Goal: Transaction & Acquisition: Purchase product/service

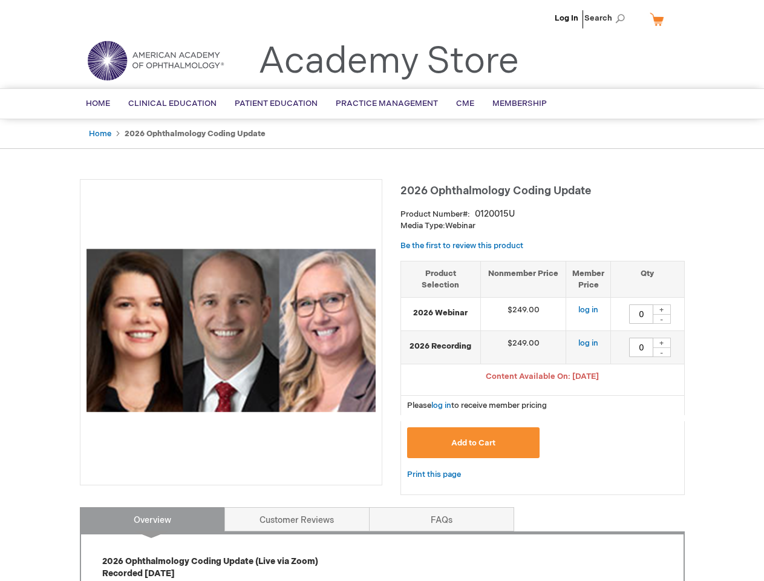
click at [382, 290] on div at bounding box center [231, 332] width 302 height 306
click at [608, 18] on span "Search" at bounding box center [607, 18] width 46 height 24
click at [542, 377] on span "Content Available On: [DATE]" at bounding box center [542, 376] width 113 height 10
click at [662, 309] on div "+" at bounding box center [662, 309] width 18 height 10
click at [662, 319] on div "-" at bounding box center [662, 319] width 18 height 10
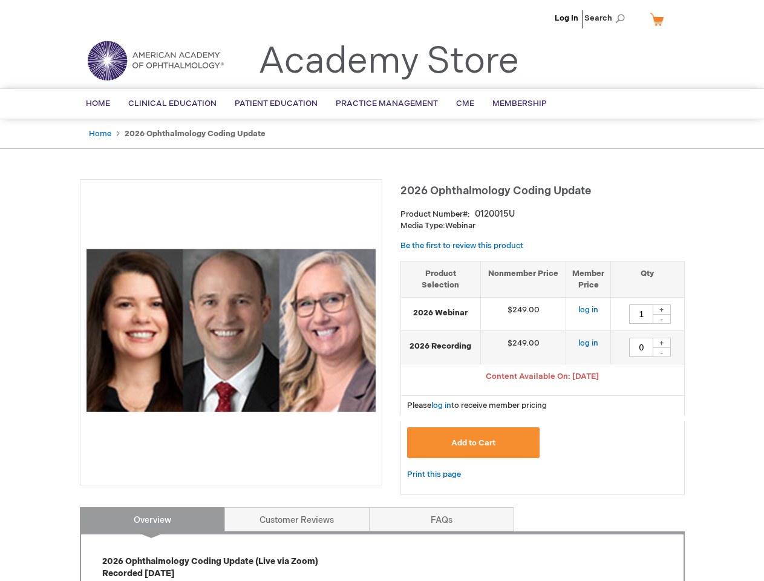
type input "0"
click at [662, 342] on div "+" at bounding box center [662, 342] width 18 height 10
click at [662, 352] on div "-" at bounding box center [662, 352] width 18 height 10
type input "0"
